Goal: Task Accomplishment & Management: Complete application form

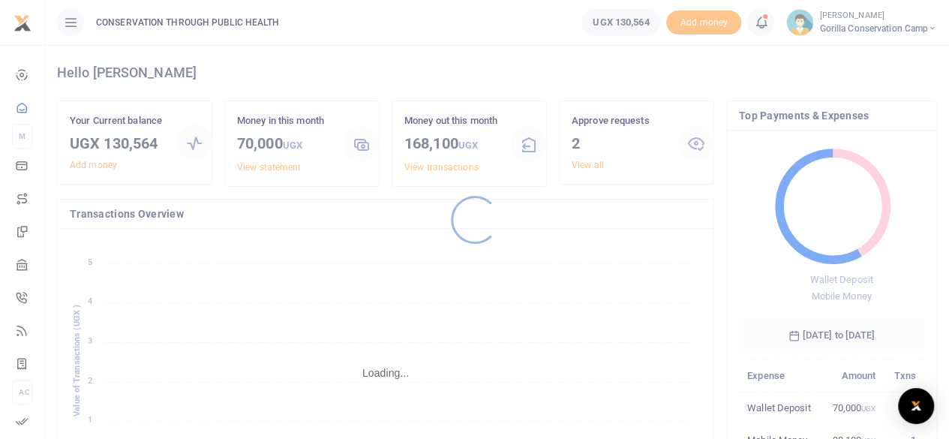
scroll to position [12, 12]
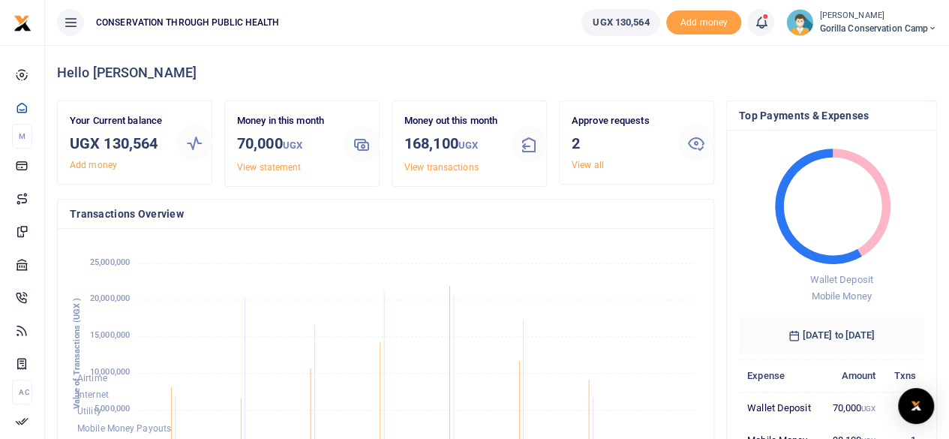
click at [578, 161] on link "View all" at bounding box center [588, 165] width 32 height 11
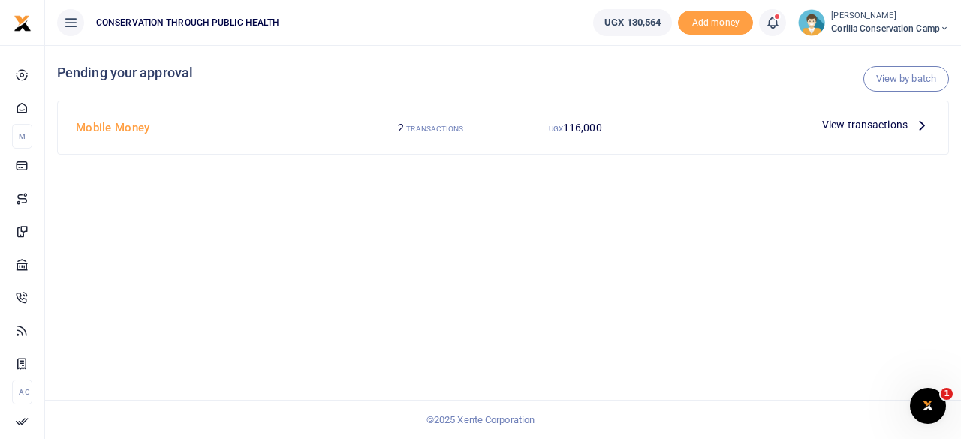
click at [919, 125] on icon at bounding box center [921, 124] width 17 height 17
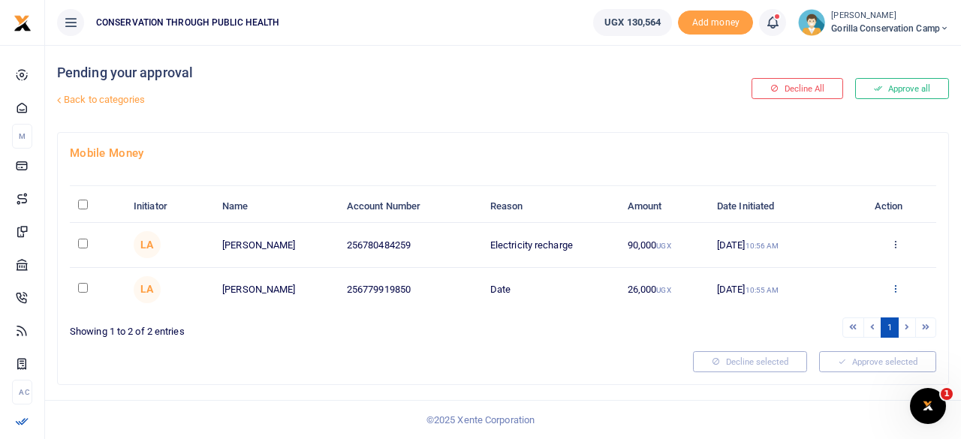
click at [898, 286] on icon at bounding box center [895, 288] width 10 height 11
click at [829, 342] on link "Decline" at bounding box center [840, 346] width 119 height 21
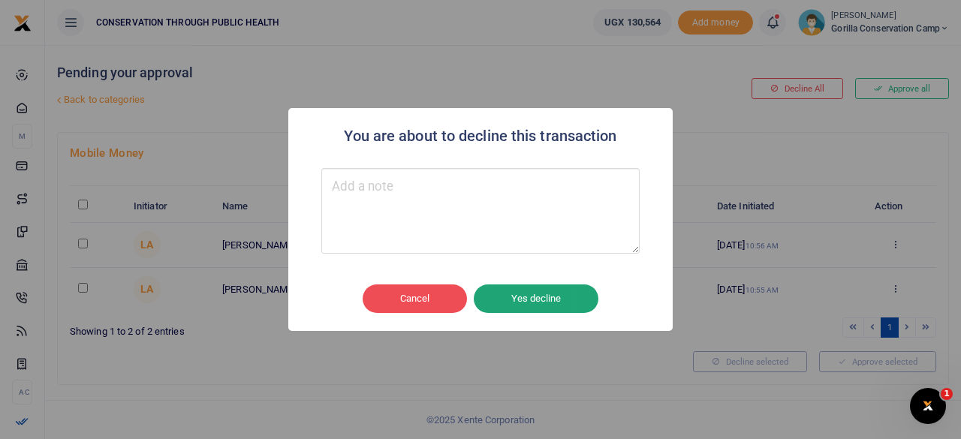
click at [540, 302] on button "Yes decline" at bounding box center [536, 298] width 125 height 29
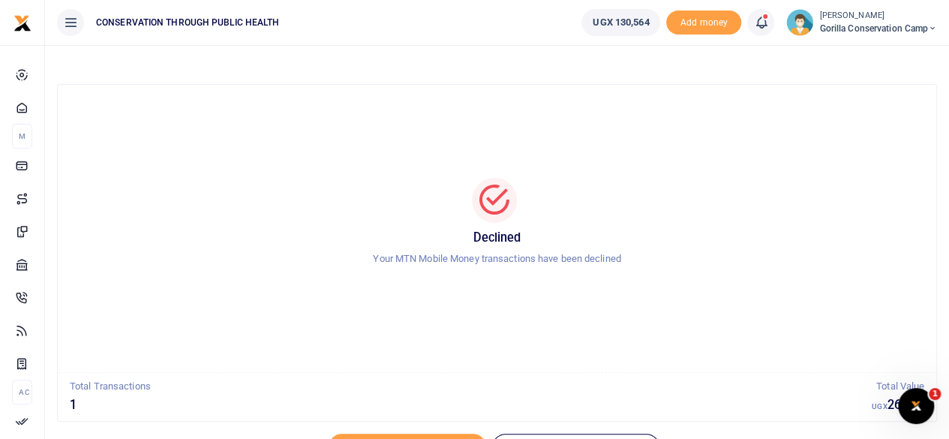
click at [865, 24] on span "Gorilla Conservation Camp" at bounding box center [879, 29] width 118 height 14
click at [862, 53] on link "Switch accounts" at bounding box center [880, 54] width 119 height 21
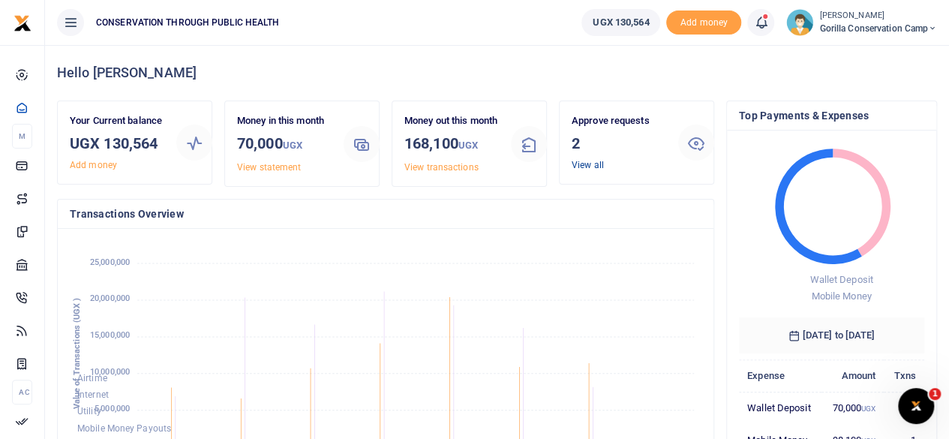
click at [582, 164] on link "View all" at bounding box center [588, 165] width 32 height 11
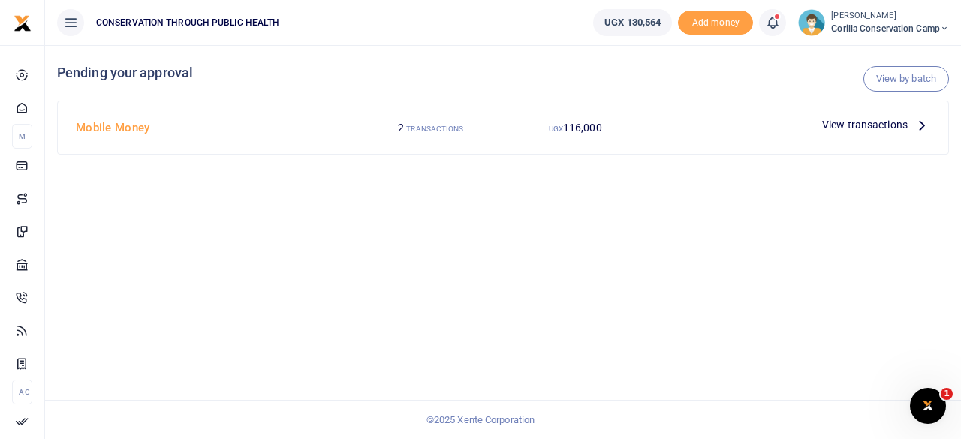
click at [918, 127] on icon at bounding box center [921, 124] width 17 height 17
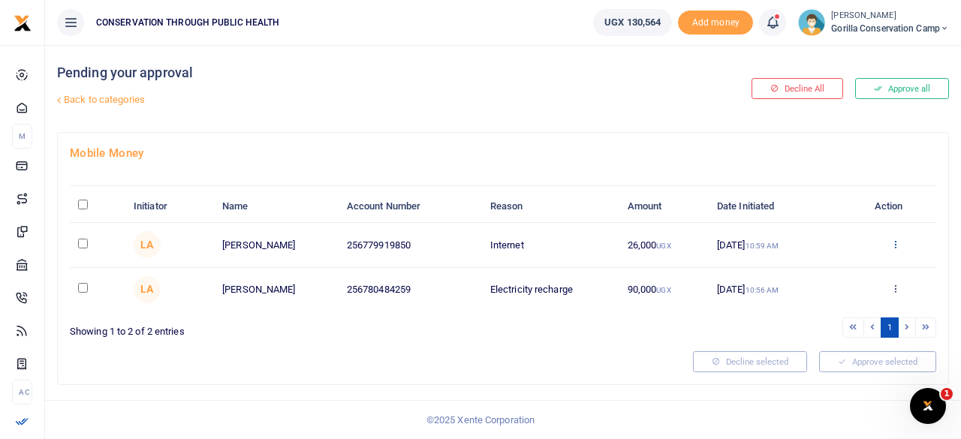
click at [893, 242] on icon at bounding box center [895, 244] width 10 height 11
click at [818, 263] on link "Approve" at bounding box center [840, 268] width 119 height 21
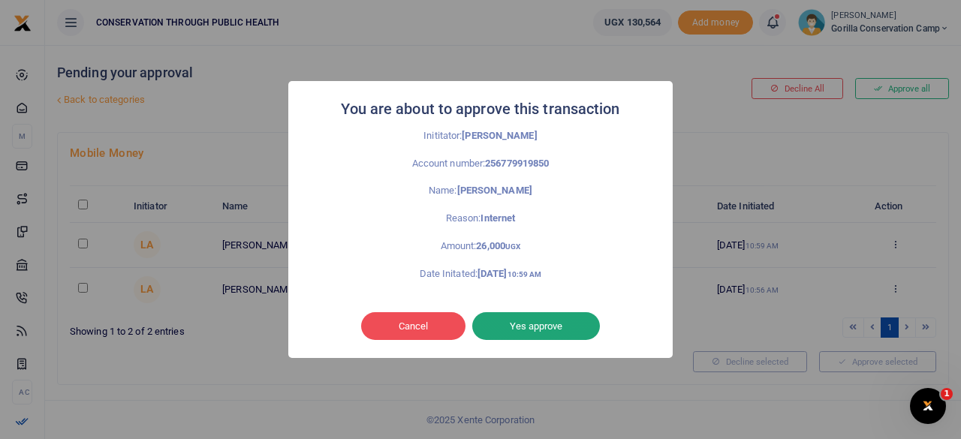
click at [521, 328] on button "Yes approve" at bounding box center [536, 326] width 128 height 29
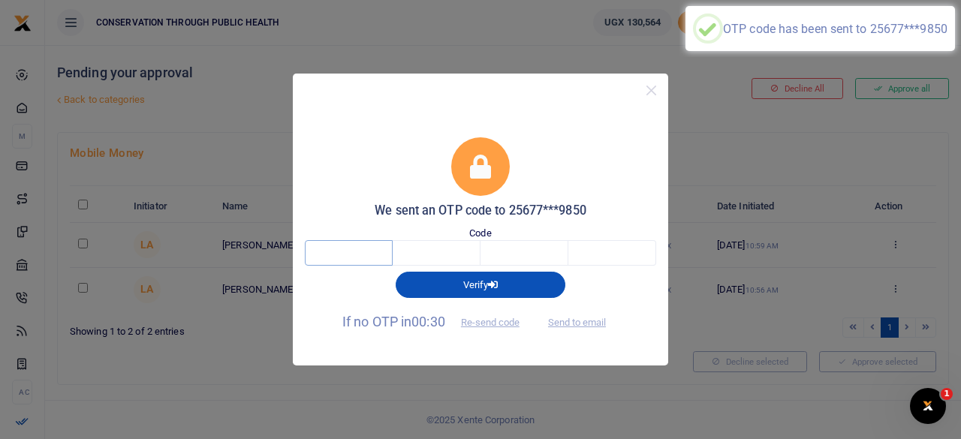
click at [329, 248] on input "text" at bounding box center [349, 253] width 88 height 26
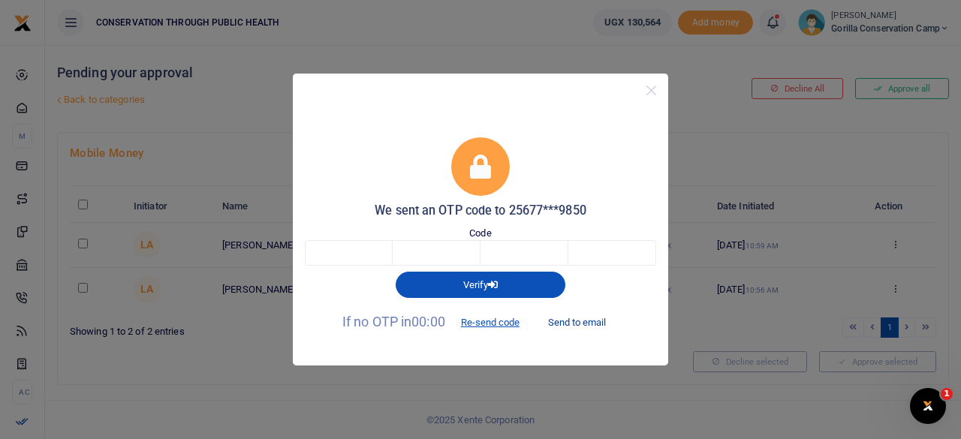
click at [578, 324] on button "Send to email" at bounding box center [576, 323] width 83 height 26
click at [342, 249] on input "text" at bounding box center [349, 253] width 88 height 26
click at [0, 125] on div "We sent an OTP code to 25677***9850 Code Verify If no OTP in 00:00 Re-send code…" at bounding box center [480, 219] width 961 height 439
click at [385, 256] on input "text" at bounding box center [349, 253] width 88 height 26
type input "5"
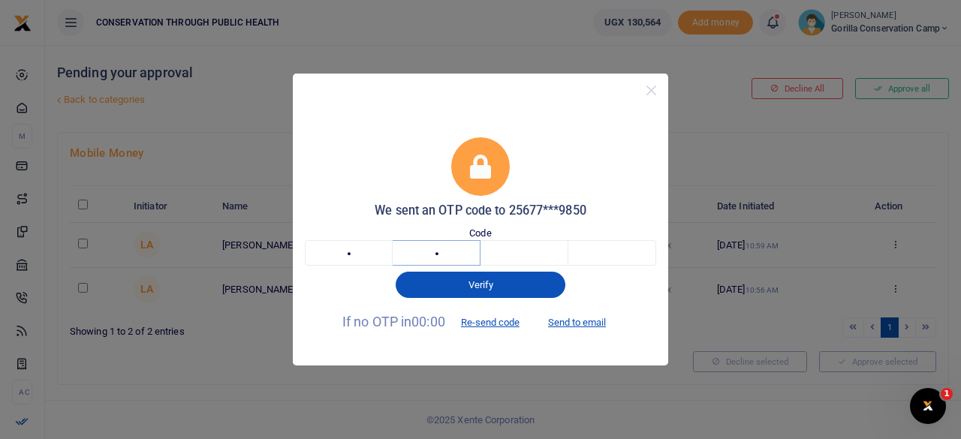
type input "2"
type input "9"
type input "0"
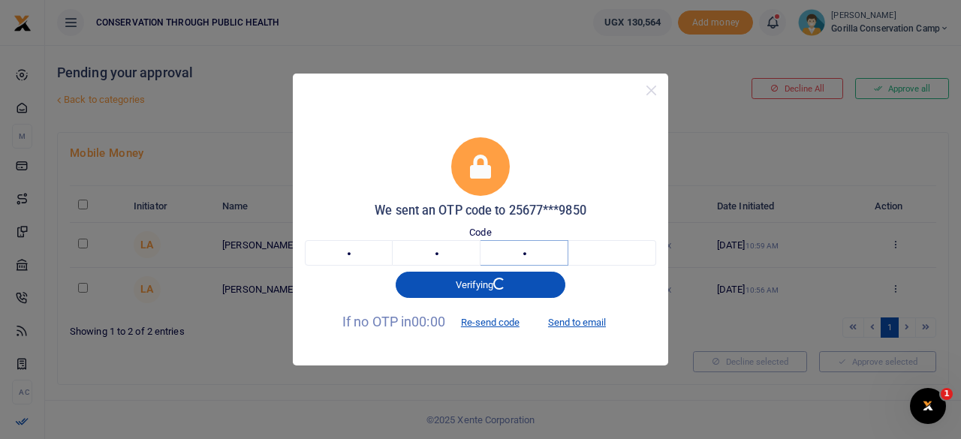
type input "4"
type input "7"
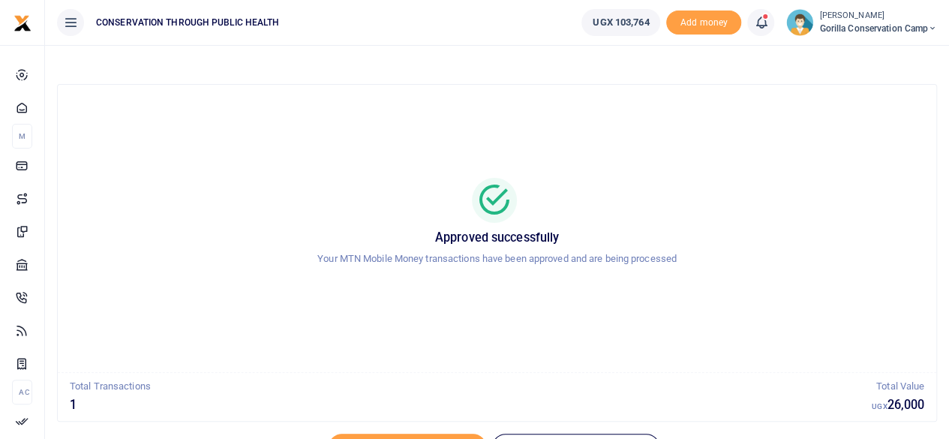
click at [847, 30] on span "Gorilla Conservation Camp" at bounding box center [879, 29] width 118 height 14
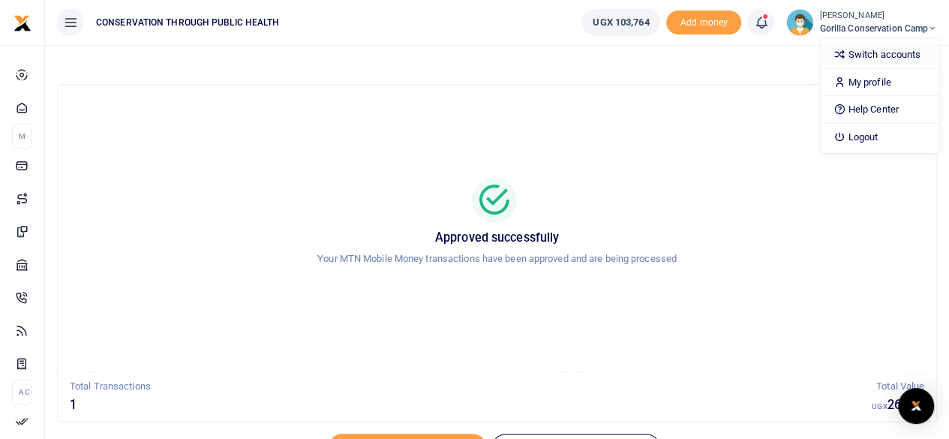
click at [863, 54] on link "Switch accounts" at bounding box center [880, 54] width 119 height 21
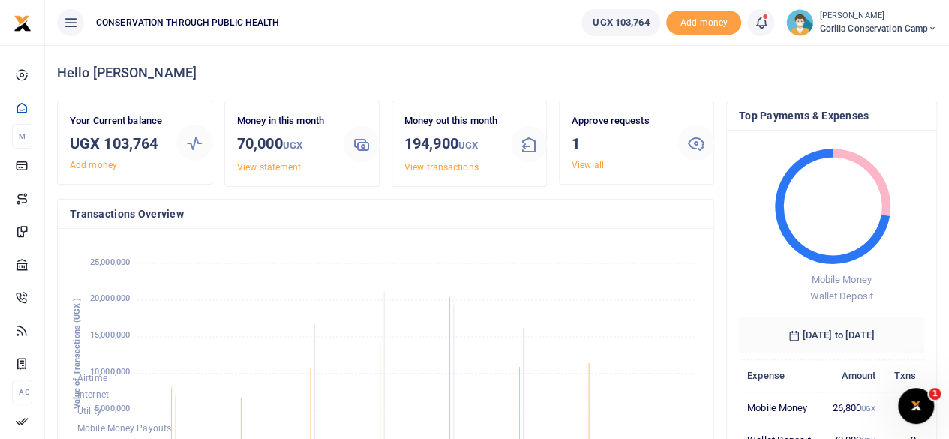
click at [588, 164] on link "View all" at bounding box center [588, 165] width 32 height 11
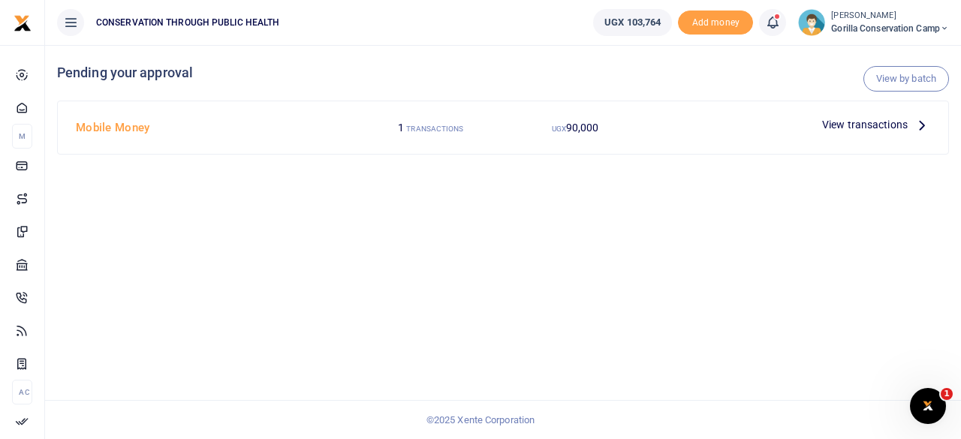
click at [920, 122] on icon at bounding box center [921, 124] width 17 height 17
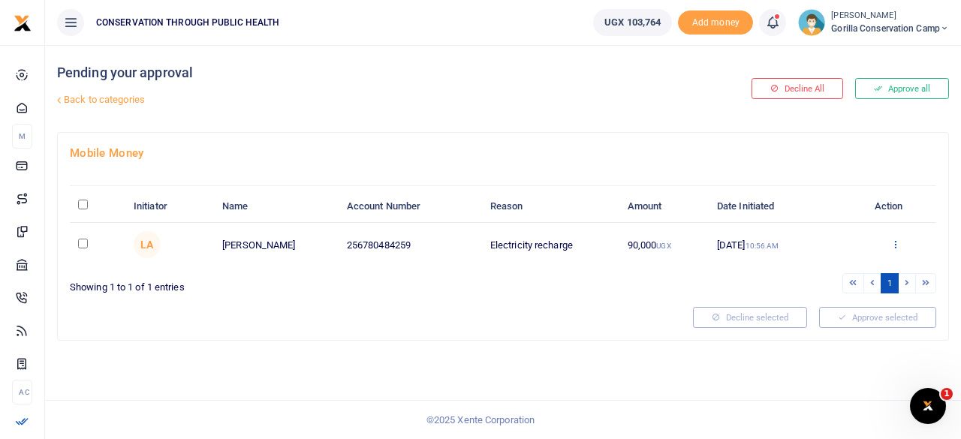
click at [894, 241] on icon at bounding box center [895, 244] width 10 height 11
click at [835, 263] on link "Approve" at bounding box center [840, 268] width 119 height 21
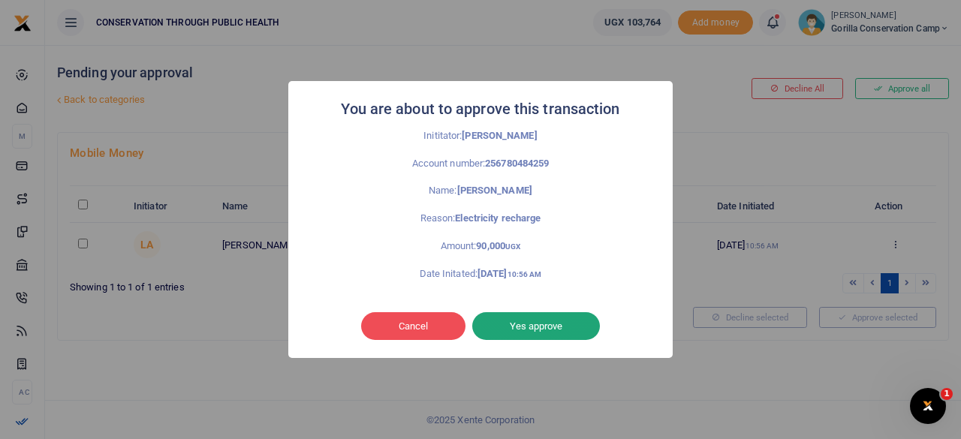
click at [507, 319] on button "Yes approve" at bounding box center [536, 326] width 128 height 29
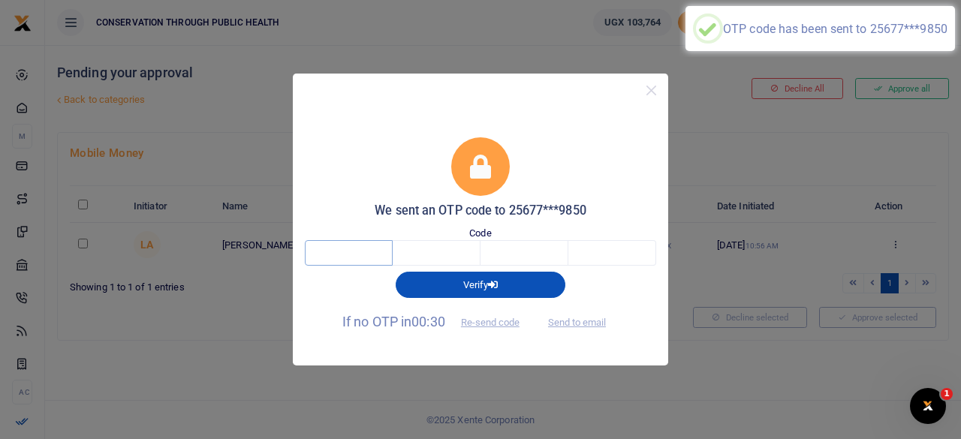
click at [347, 263] on input "text" at bounding box center [349, 253] width 88 height 26
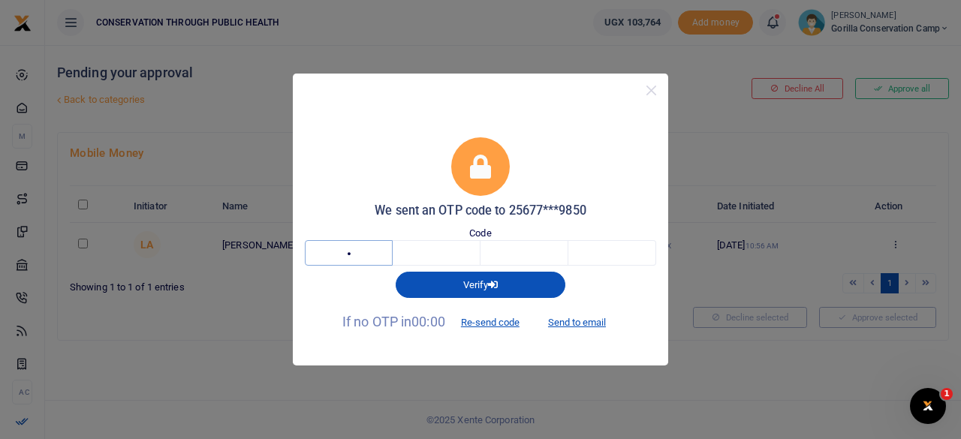
type input "8"
type input "1"
type input "2"
type input "6"
